Goal: Task Accomplishment & Management: Manage account settings

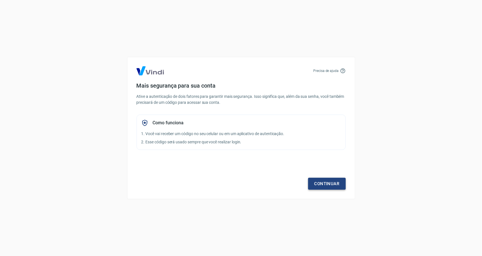
click at [323, 183] on link "Continuar" at bounding box center [327, 184] width 38 height 12
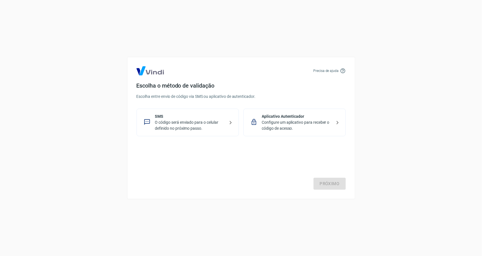
click at [291, 125] on p "Configure um aplicativo para receber o código de acesso." at bounding box center [297, 126] width 70 height 12
click at [325, 185] on link "Próximo" at bounding box center [329, 184] width 32 height 12
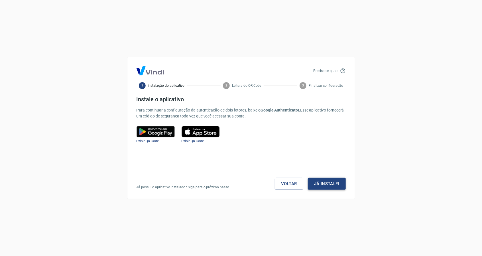
click at [320, 186] on button "Já instalei" at bounding box center [327, 184] width 38 height 12
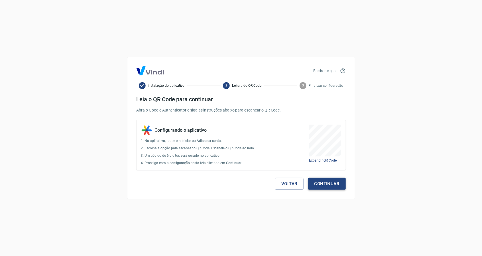
click at [328, 185] on button "Continuar" at bounding box center [327, 184] width 38 height 12
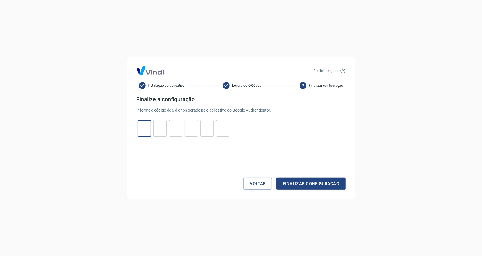
click at [147, 128] on input "tel" at bounding box center [144, 128] width 13 height 12
type input "0"
type input "3"
type input "4"
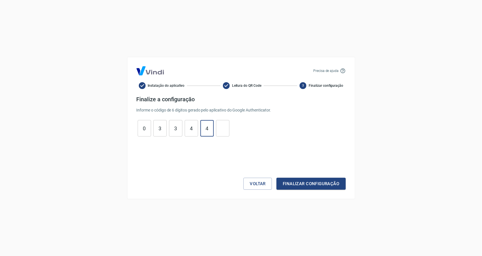
type input "4"
type input "1"
click at [296, 185] on button "Finalizar configuração" at bounding box center [310, 184] width 69 height 12
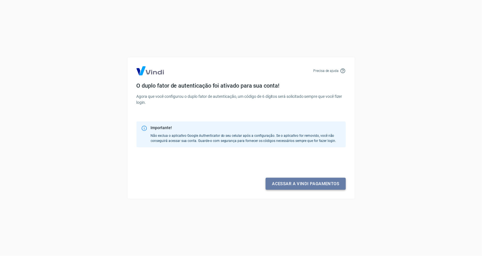
click at [320, 186] on link "Acessar a Vindi pagamentos" at bounding box center [305, 184] width 80 height 12
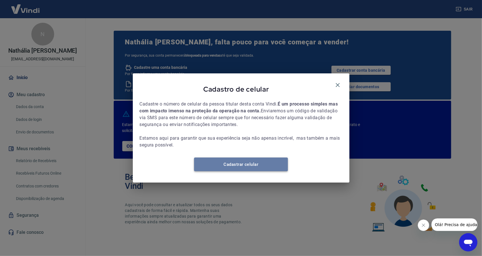
click at [249, 171] on link "Cadastrar celular" at bounding box center [241, 165] width 94 height 14
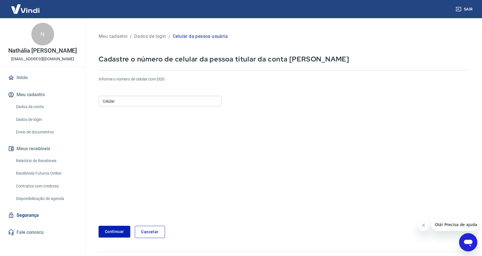
click at [124, 101] on input "Celular" at bounding box center [160, 101] width 123 height 11
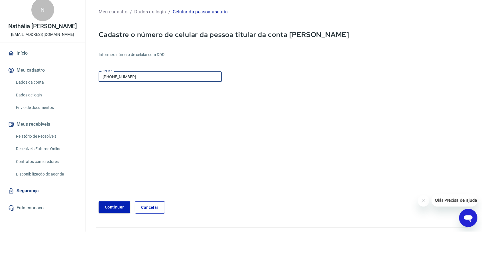
type input "[PHONE_NUMBER]"
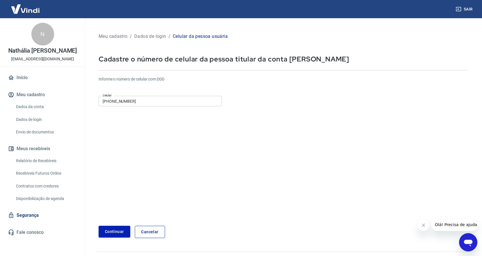
click at [114, 208] on form "Informe o número de celular com DDD Celular [PHONE_NUMBER] Celular Continuar Ca…" at bounding box center [283, 155] width 369 height 167
click at [104, 232] on button "Continuar" at bounding box center [115, 232] width 32 height 12
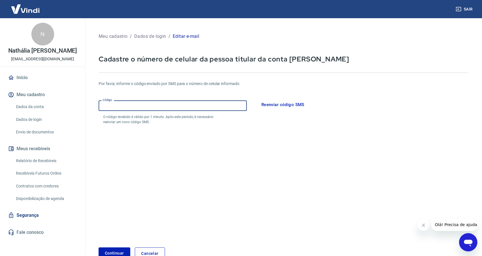
click at [129, 106] on input "Código" at bounding box center [173, 106] width 148 height 11
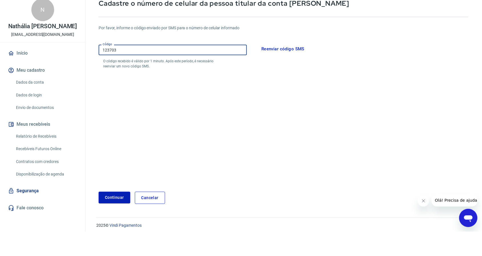
scroll to position [34, 0]
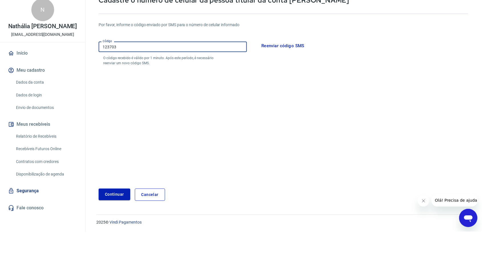
type input "123703"
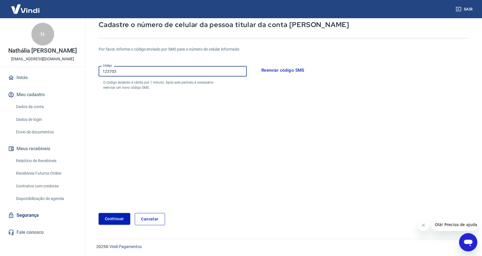
click at [121, 194] on form "Por favor, informe o código enviado por SMS para o número de celular informado …" at bounding box center [283, 133] width 369 height 186
click at [113, 220] on button "Continuar" at bounding box center [115, 219] width 32 height 12
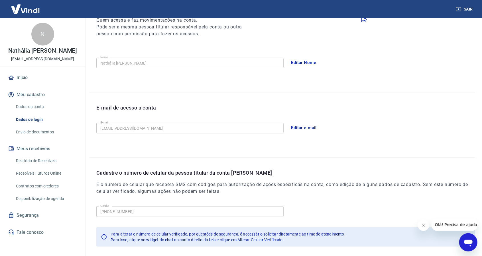
scroll to position [108, 0]
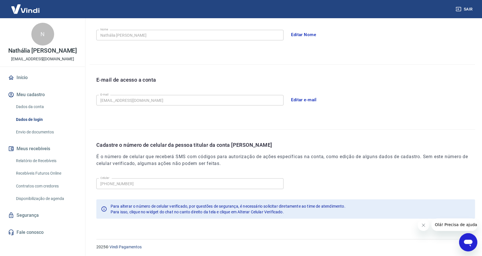
click at [422, 226] on icon "Fechar mensagem da empresa" at bounding box center [423, 225] width 5 height 5
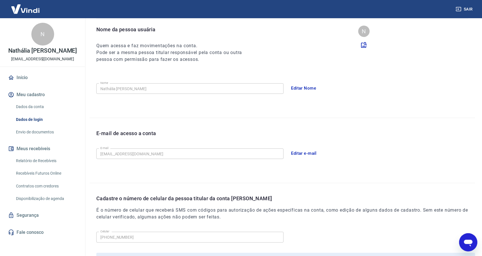
scroll to position [53, 0]
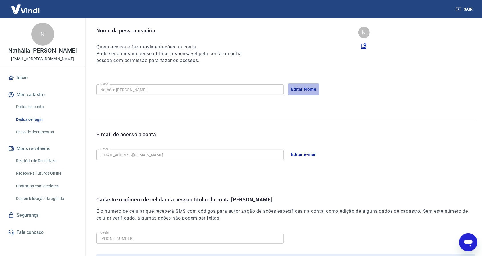
click at [308, 90] on button "Editar Nome" at bounding box center [303, 89] width 31 height 12
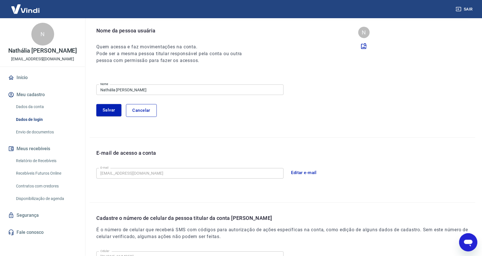
click at [160, 90] on input "Nathália [PERSON_NAME]" at bounding box center [189, 90] width 187 height 11
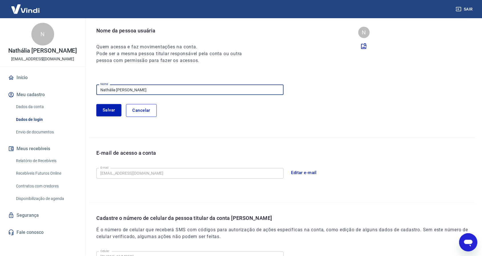
drag, startPoint x: 169, startPoint y: 88, endPoint x: 96, endPoint y: 88, distance: 73.8
click at [96, 88] on div "Nome da pessoa usuária Quem acessa e faz movimentações na conta. Pode ser a mes…" at bounding box center [281, 82] width 385 height 110
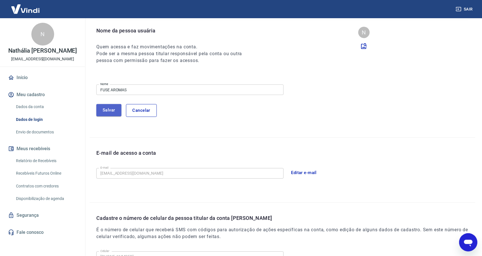
click at [108, 112] on button "Salvar" at bounding box center [108, 110] width 25 height 12
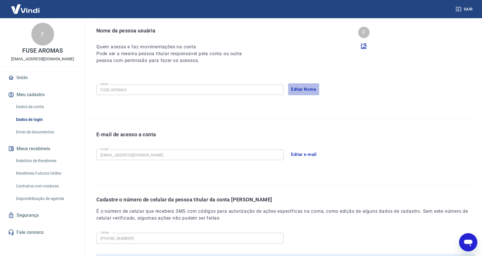
click at [304, 85] on button "Editar Nome" at bounding box center [303, 89] width 31 height 12
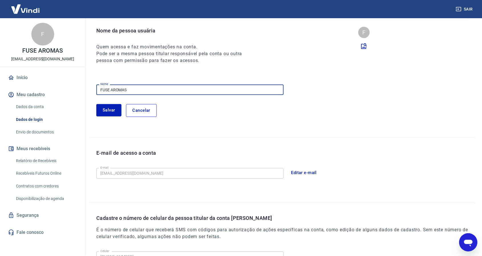
click at [129, 89] on input "FUSE AROMAS" at bounding box center [189, 90] width 187 height 11
drag, startPoint x: 131, startPoint y: 88, endPoint x: 102, endPoint y: 89, distance: 29.1
click at [102, 89] on input "FUSE AROMAS" at bounding box center [189, 90] width 187 height 11
type input "Fuse Aromas"
click at [109, 110] on button "Salvar" at bounding box center [108, 110] width 25 height 12
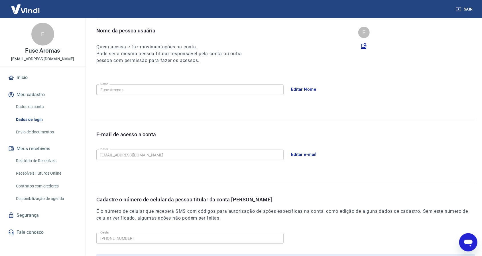
click at [30, 108] on link "Dados da conta" at bounding box center [46, 107] width 65 height 12
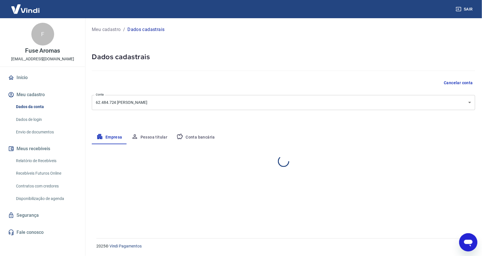
select select "SP"
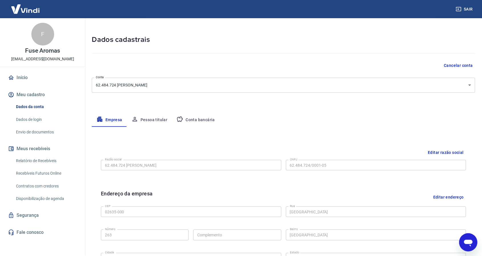
scroll to position [18, 0]
click at [144, 120] on button "Pessoa titular" at bounding box center [149, 119] width 45 height 14
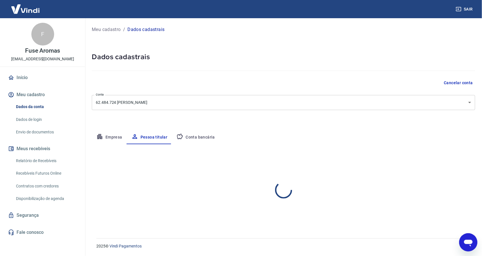
scroll to position [0, 0]
click at [112, 138] on button "Empresa" at bounding box center [109, 138] width 35 height 14
select select "SP"
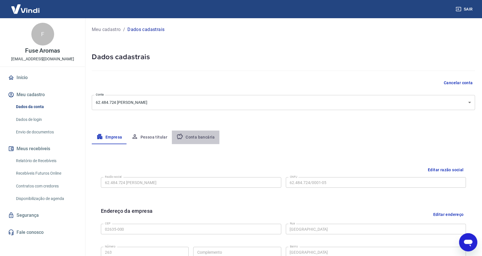
click at [194, 138] on button "Conta bancária" at bounding box center [196, 138] width 48 height 14
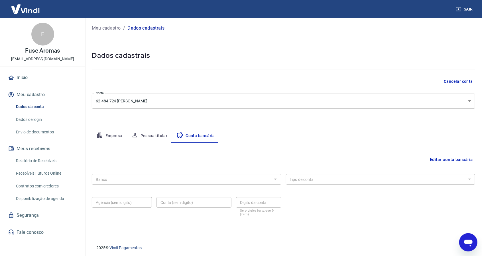
scroll to position [3, 0]
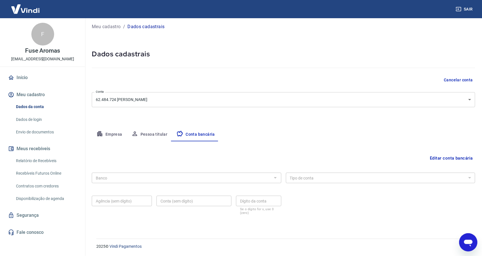
click at [279, 182] on div "Banco" at bounding box center [186, 178] width 189 height 11
click at [441, 159] on button "Editar conta bancária" at bounding box center [451, 158] width 48 height 11
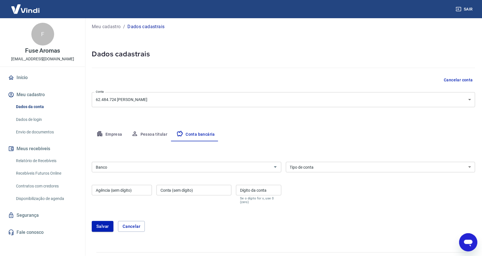
click at [157, 167] on input "Banco" at bounding box center [181, 167] width 177 height 7
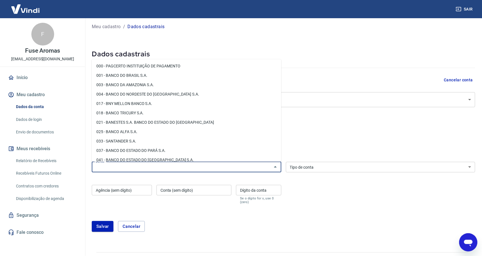
click at [360, 136] on div "Empresa Pessoa titular Conta bancária" at bounding box center [283, 135] width 383 height 14
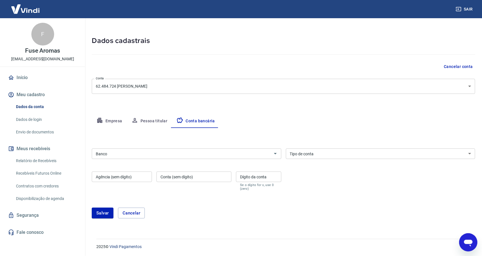
scroll to position [17, 0]
click at [143, 153] on input "Banco" at bounding box center [181, 153] width 177 height 7
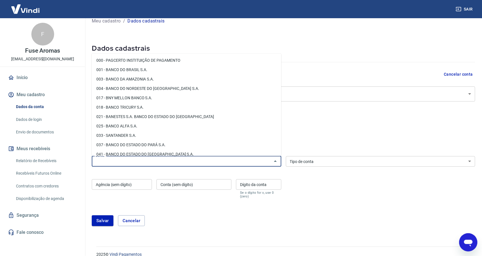
scroll to position [0, 0]
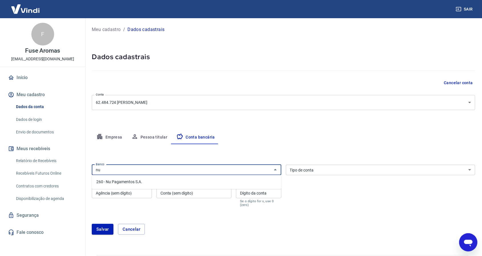
click at [128, 180] on li "260 - Nu Pagamentos S.A." at bounding box center [186, 181] width 189 height 9
type input "260 - Nu Pagamentos S.A."
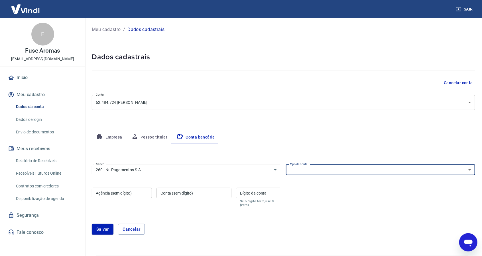
click at [318, 169] on select "Conta Corrente Conta Poupança" at bounding box center [380, 170] width 189 height 11
select select "1"
click at [286, 165] on select "Conta Corrente Conta Poupança" at bounding box center [380, 170] width 189 height 11
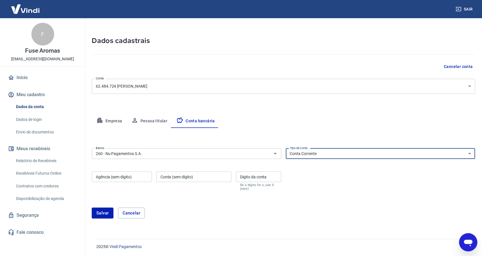
scroll to position [17, 0]
